Goal: Information Seeking & Learning: Learn about a topic

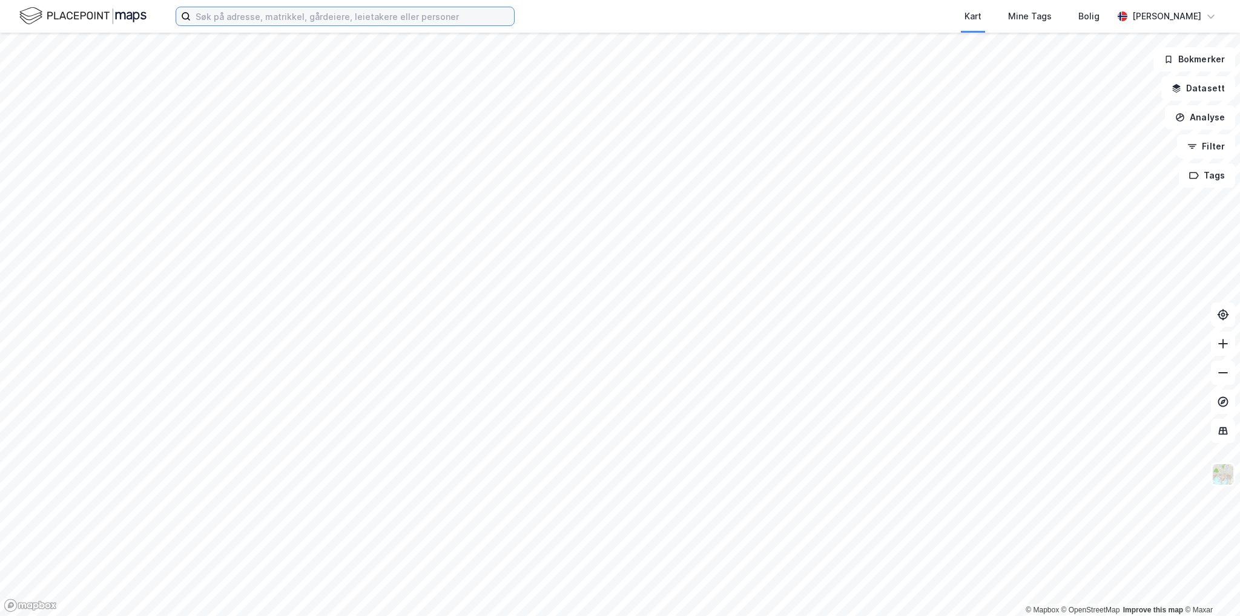
drag, startPoint x: 295, startPoint y: 14, endPoint x: 315, endPoint y: 23, distance: 21.9
click at [295, 14] on input at bounding box center [352, 16] width 323 height 18
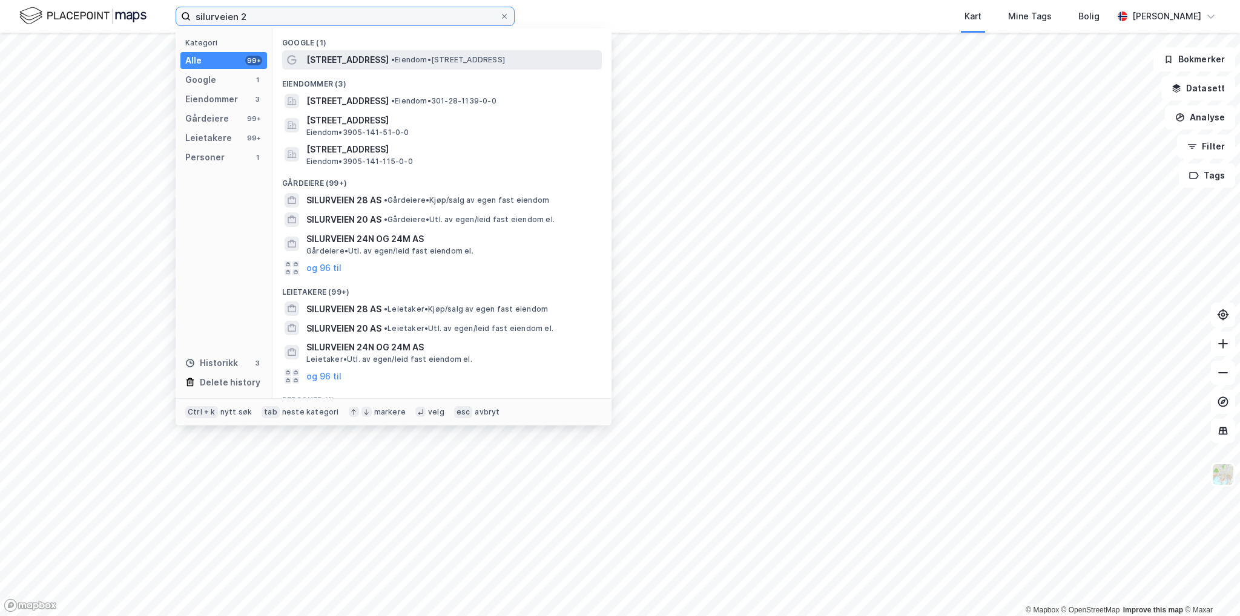
type input "silurveien 2"
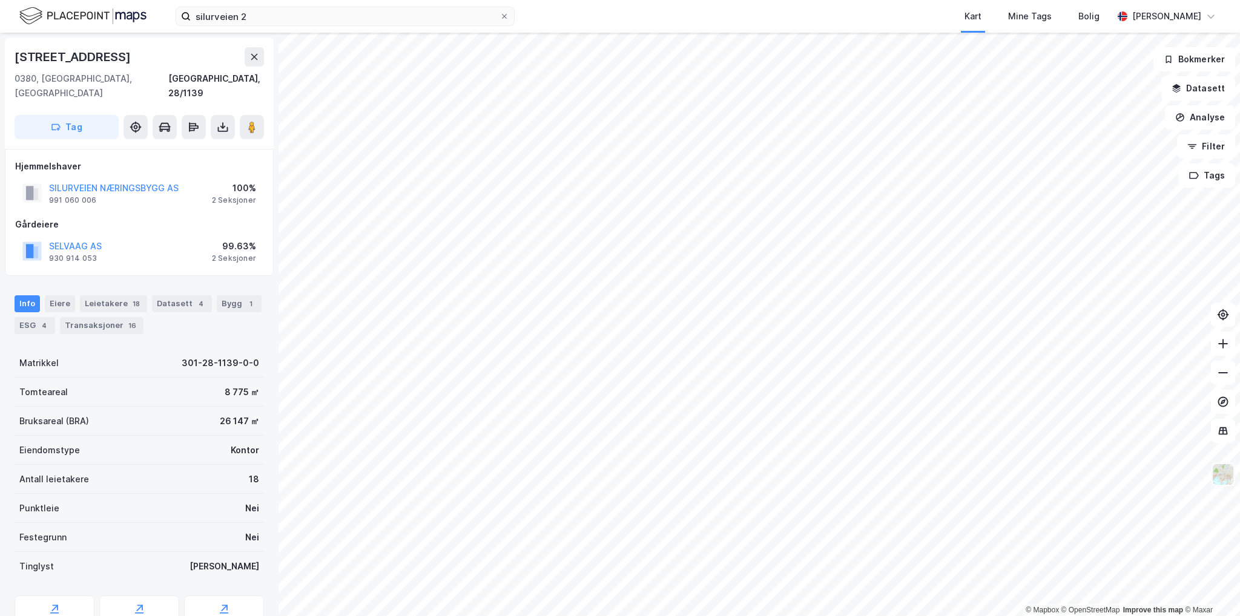
click at [1214, 472] on img at bounding box center [1222, 474] width 23 height 23
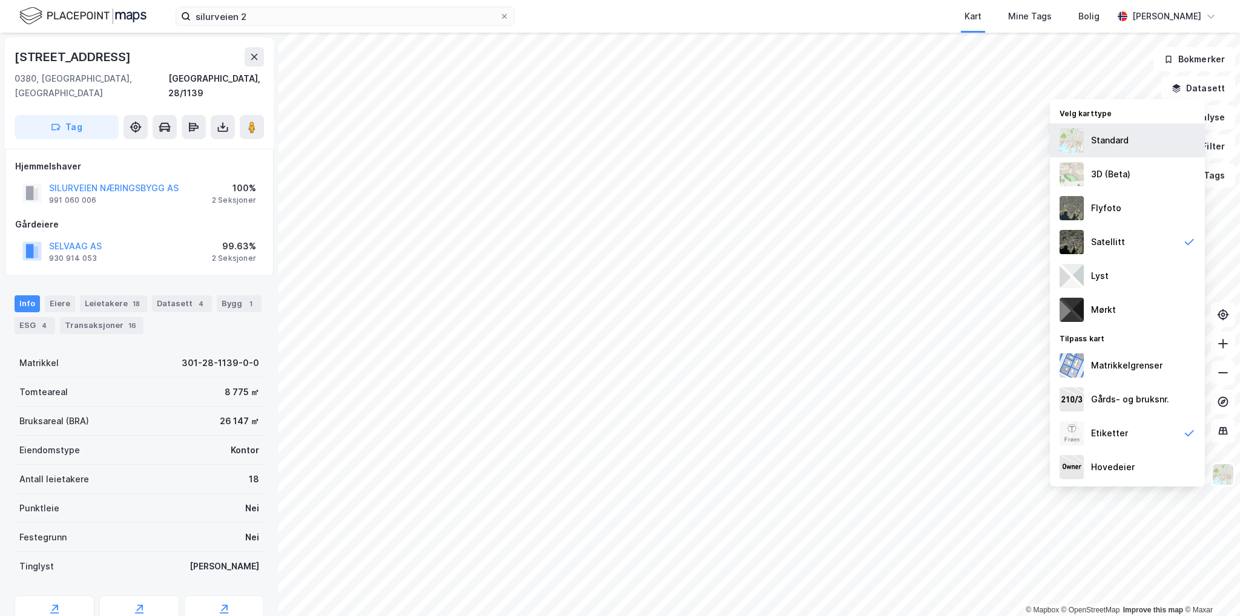
click at [1150, 140] on div "Standard" at bounding box center [1127, 140] width 155 height 34
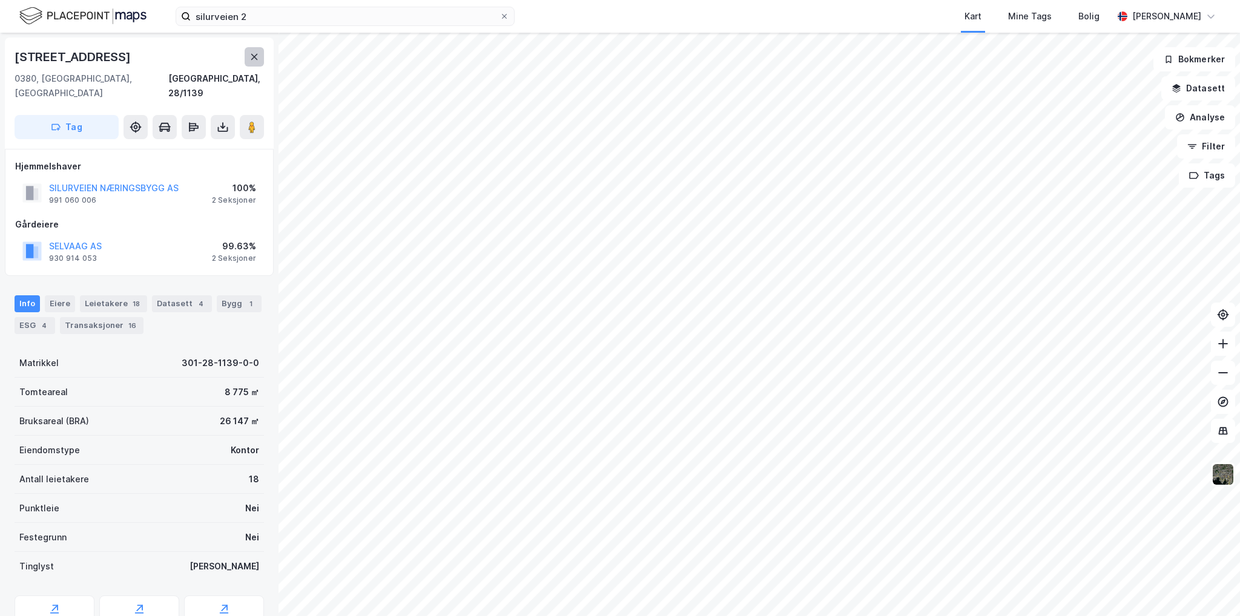
click at [254, 56] on icon at bounding box center [254, 57] width 7 height 6
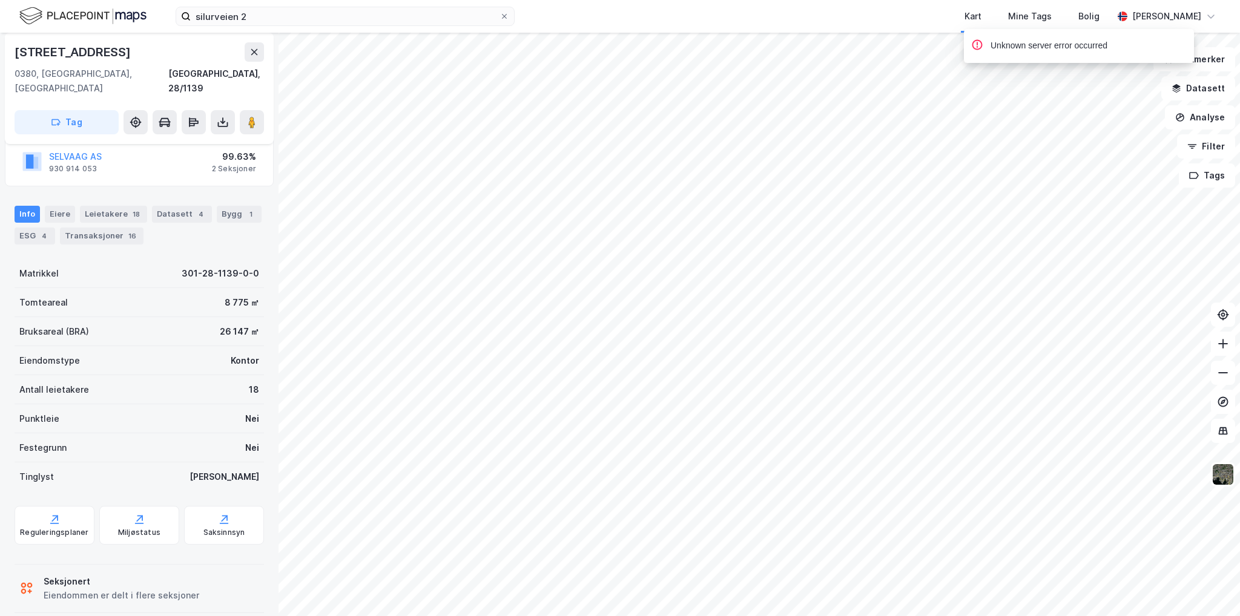
scroll to position [91, 0]
click at [217, 205] on div "Bygg 1" at bounding box center [239, 213] width 45 height 17
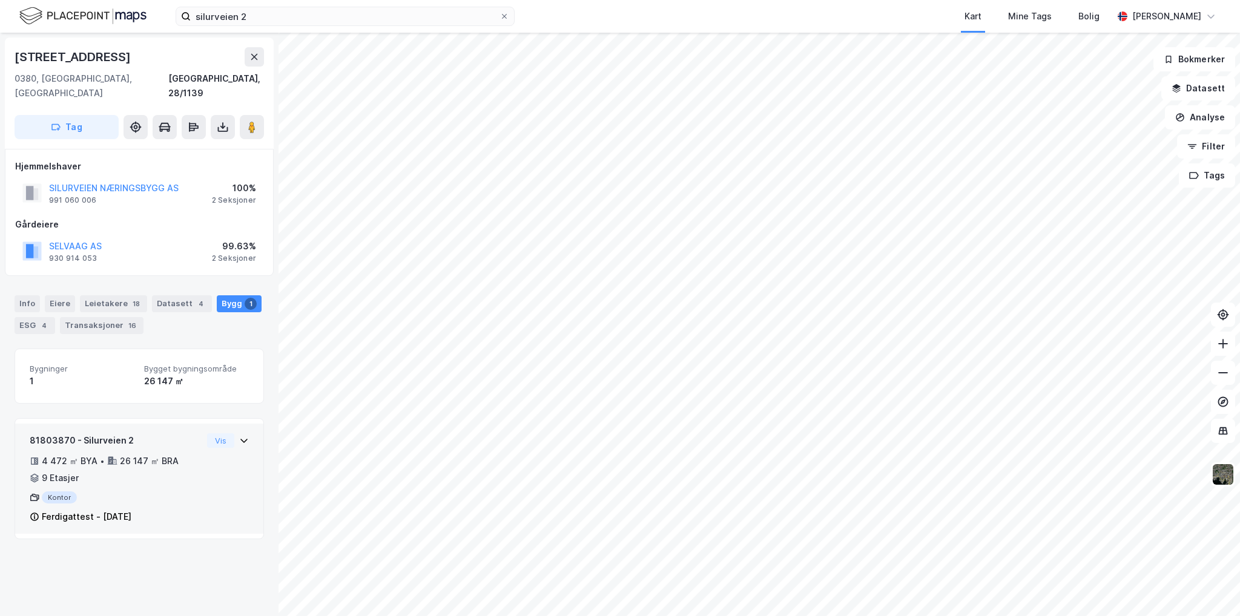
click at [109, 510] on div "Ferdigattest - [DATE]" at bounding box center [87, 517] width 90 height 15
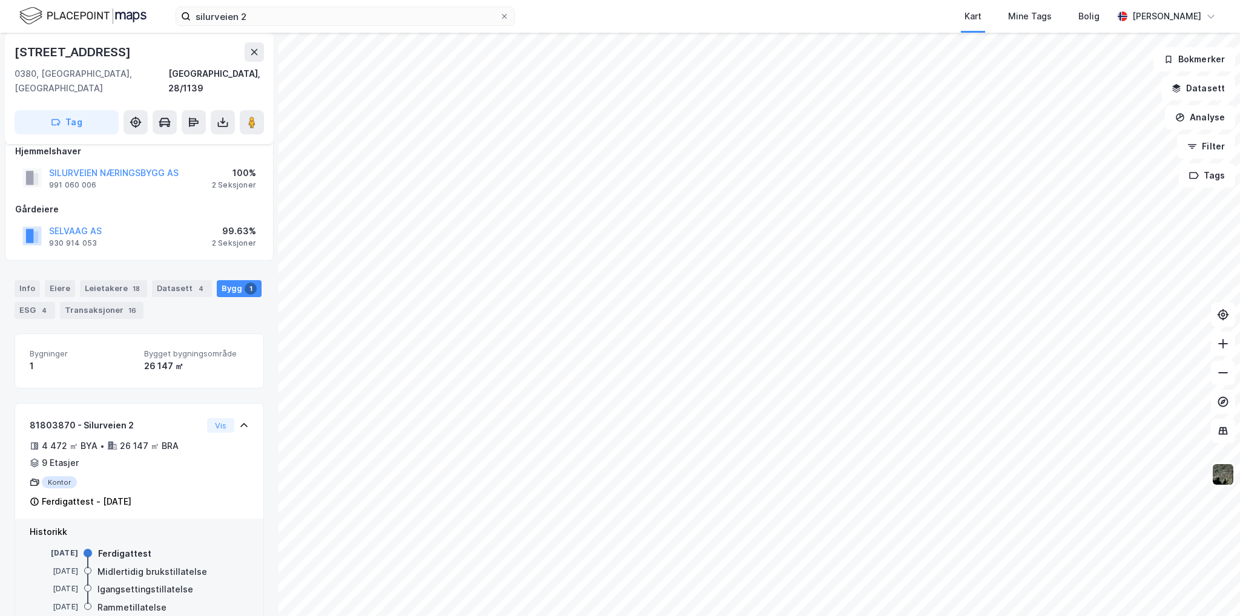
scroll to position [33, 0]
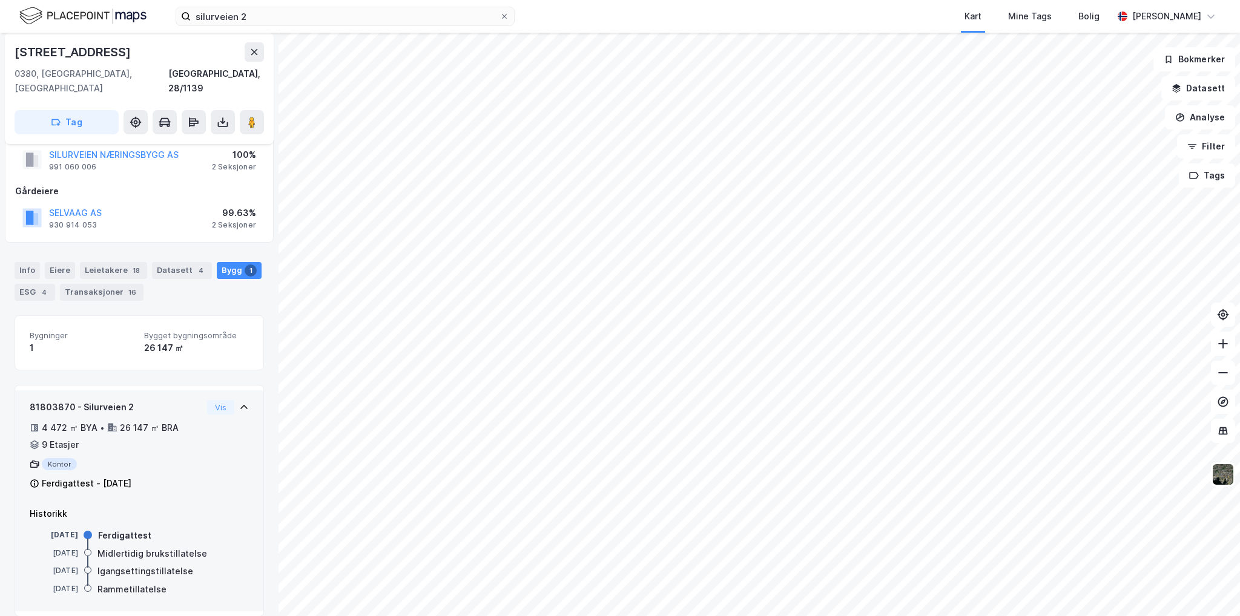
click at [59, 458] on div "Kontor" at bounding box center [116, 464] width 173 height 12
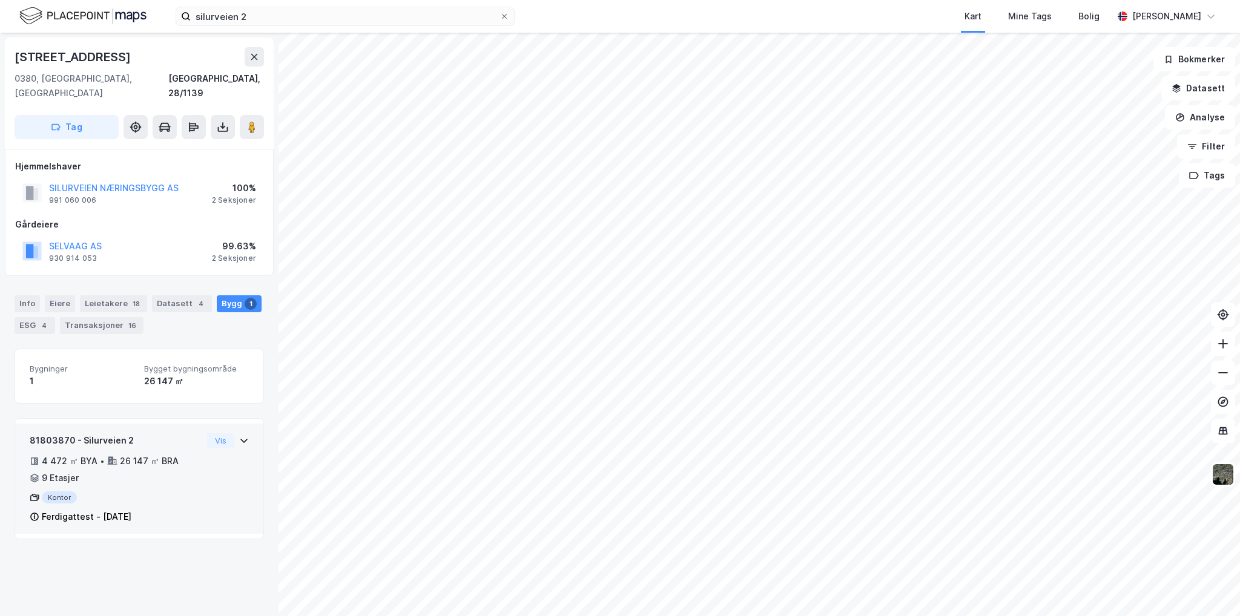
click at [84, 468] on div "4 472 ㎡ BYA • 26 147 ㎡ BRA • 9 Etasjer" at bounding box center [116, 469] width 173 height 31
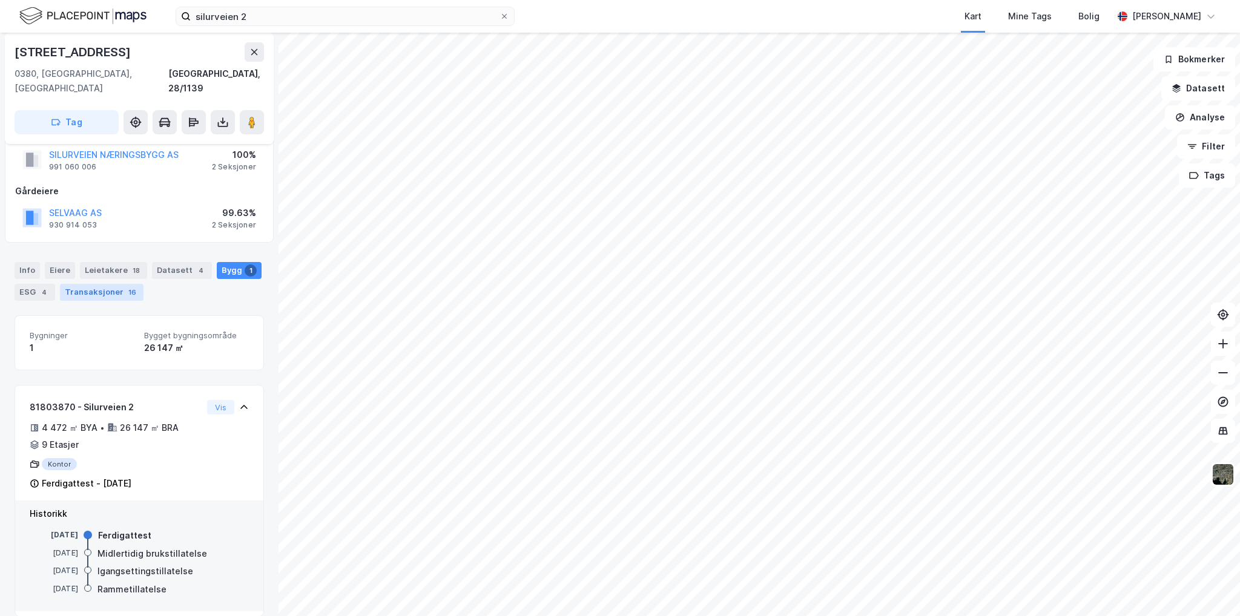
click at [90, 284] on div "Transaksjoner 16" at bounding box center [102, 292] width 84 height 17
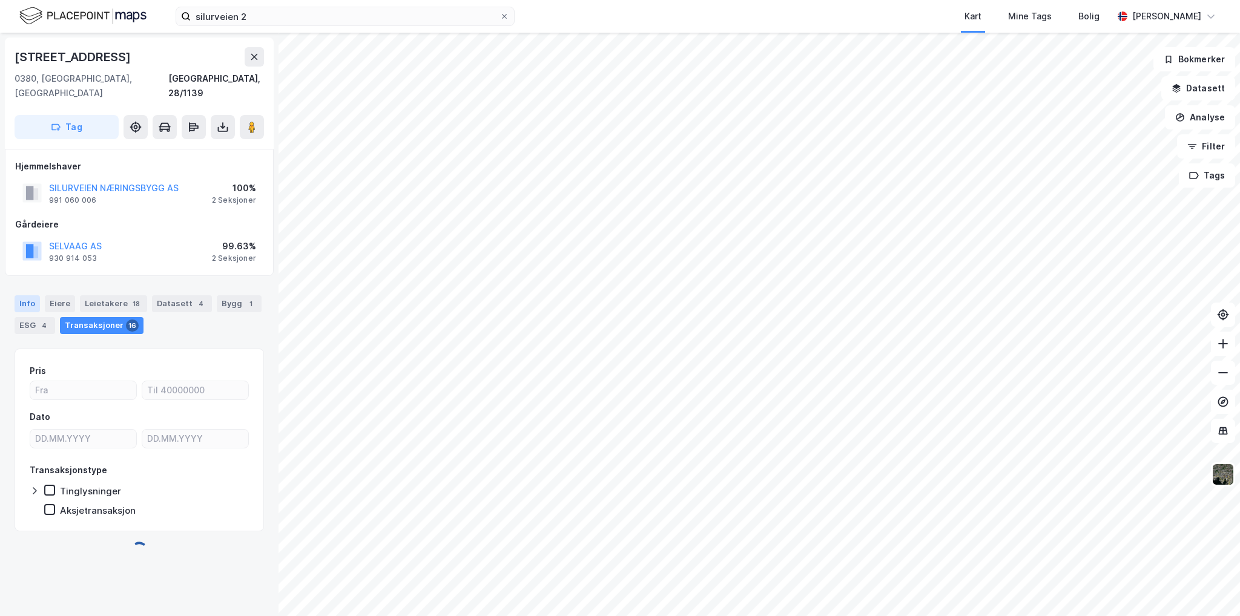
click at [25, 295] on div "Info" at bounding box center [27, 303] width 25 height 17
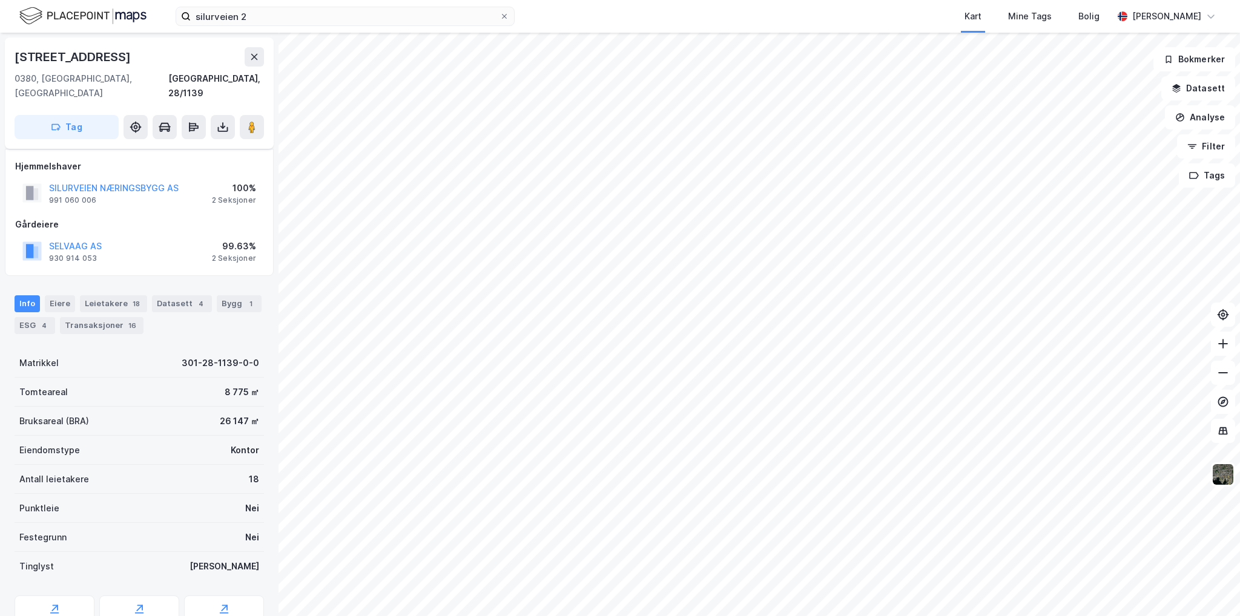
scroll to position [91, 0]
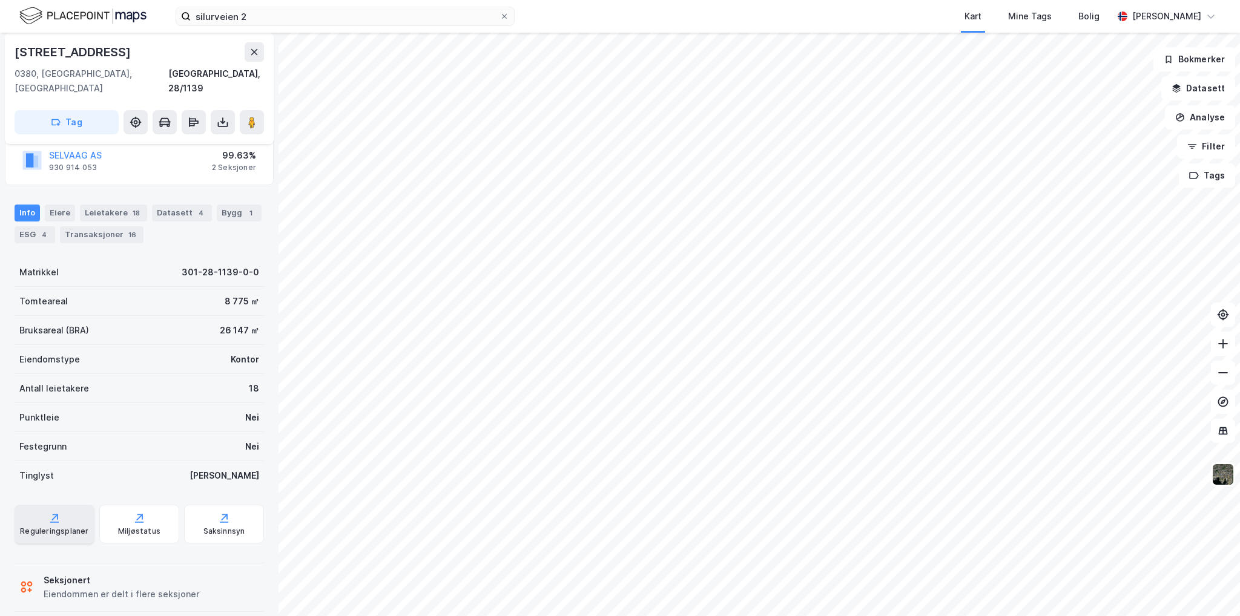
click at [44, 505] on div "Reguleringsplaner" at bounding box center [55, 524] width 80 height 39
